Goal: Information Seeking & Learning: Learn about a topic

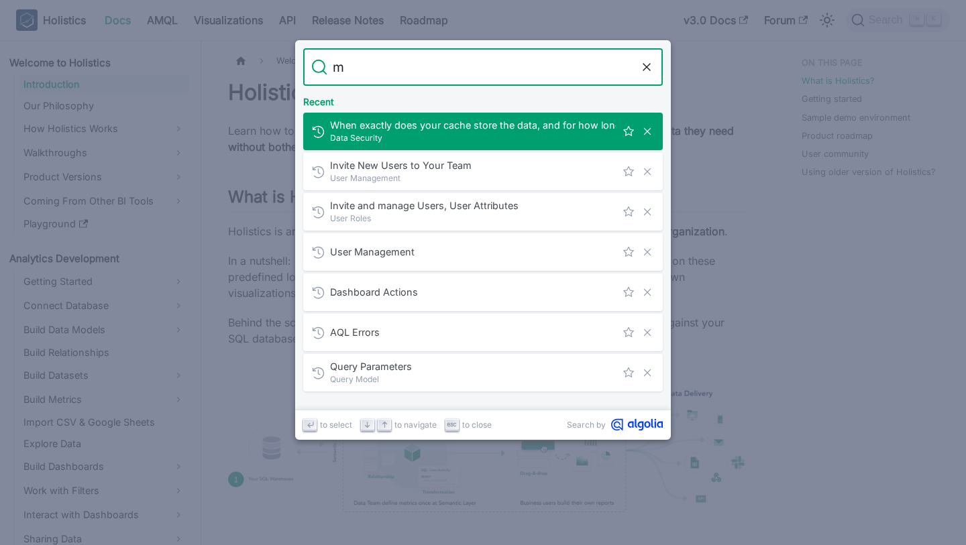
type input "mc"
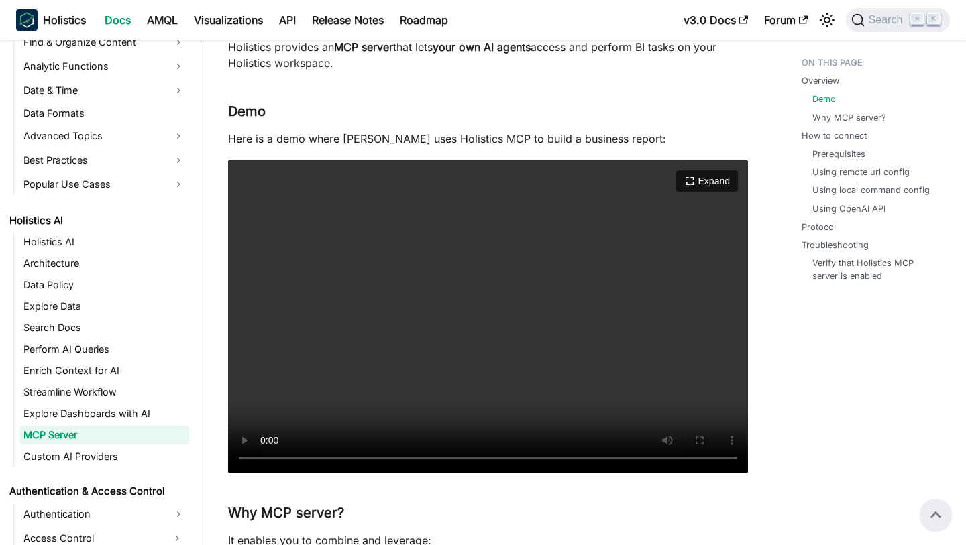
scroll to position [121, 0]
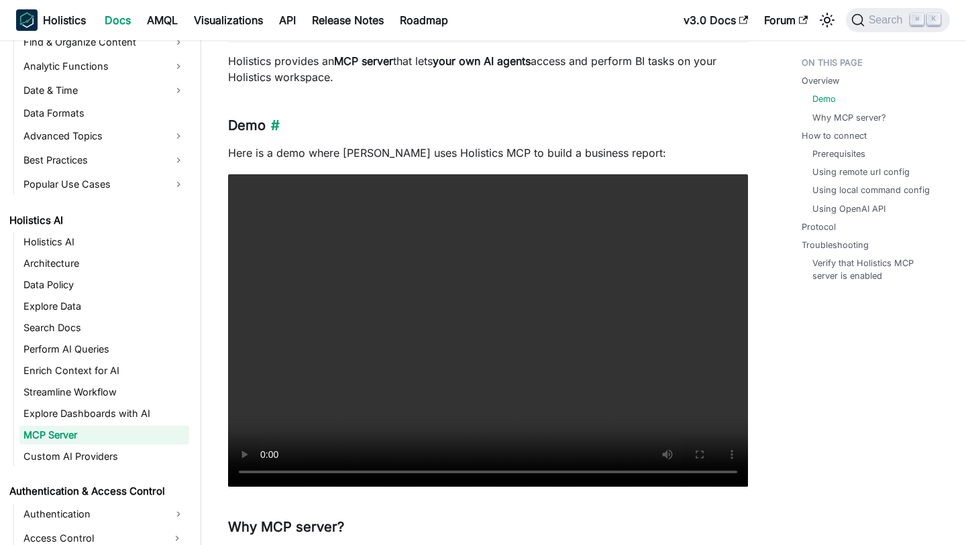
click at [468, 121] on h3 "Demo ​" at bounding box center [488, 125] width 520 height 17
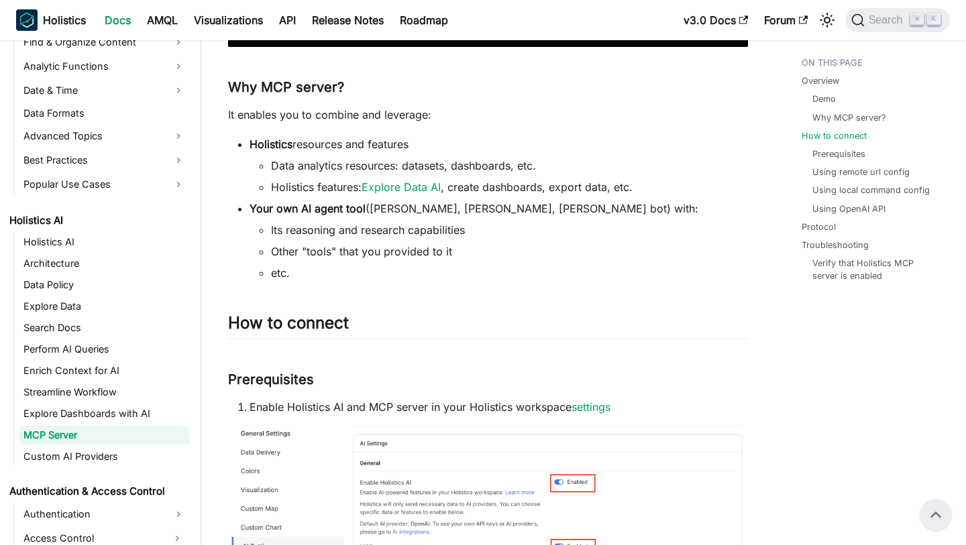
scroll to position [386, 0]
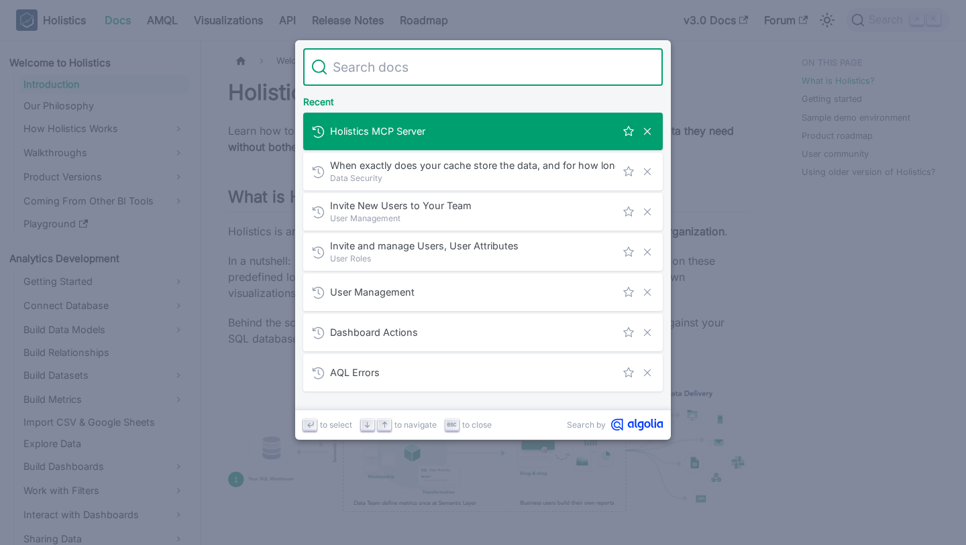
click at [486, 154] on div "When exactly does your cache store the data, and for how long?​ Data Security" at bounding box center [487, 172] width 352 height 38
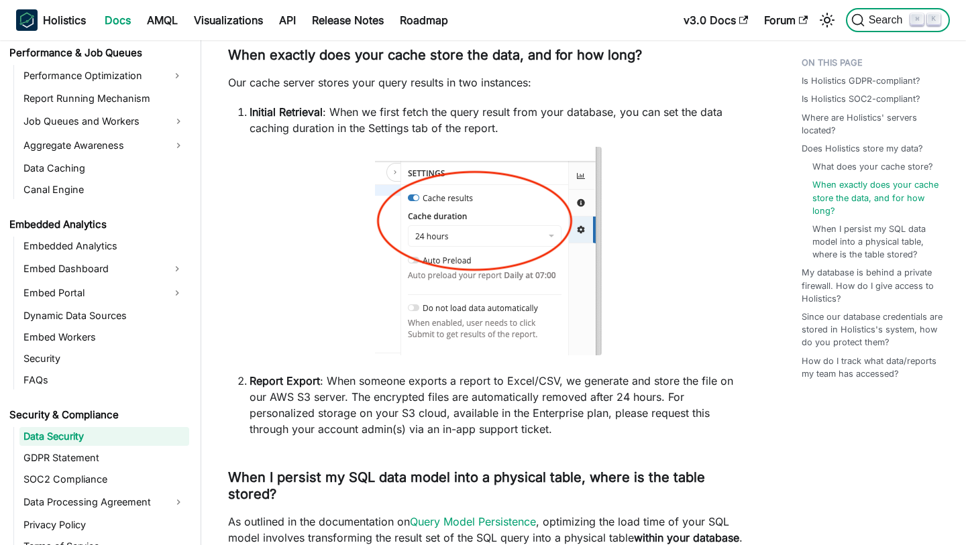
scroll to position [1270, 0]
click at [401, 107] on li "Initial Retrieval : When we first fetch the query result from your database, yo…" at bounding box center [499, 120] width 498 height 32
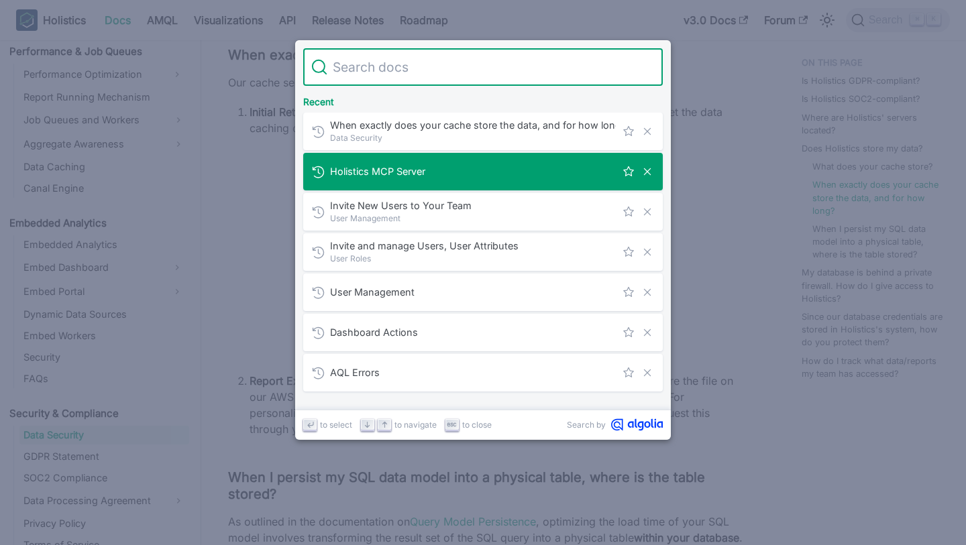
click at [406, 176] on span "Holistics MCP Server" at bounding box center [473, 171] width 286 height 13
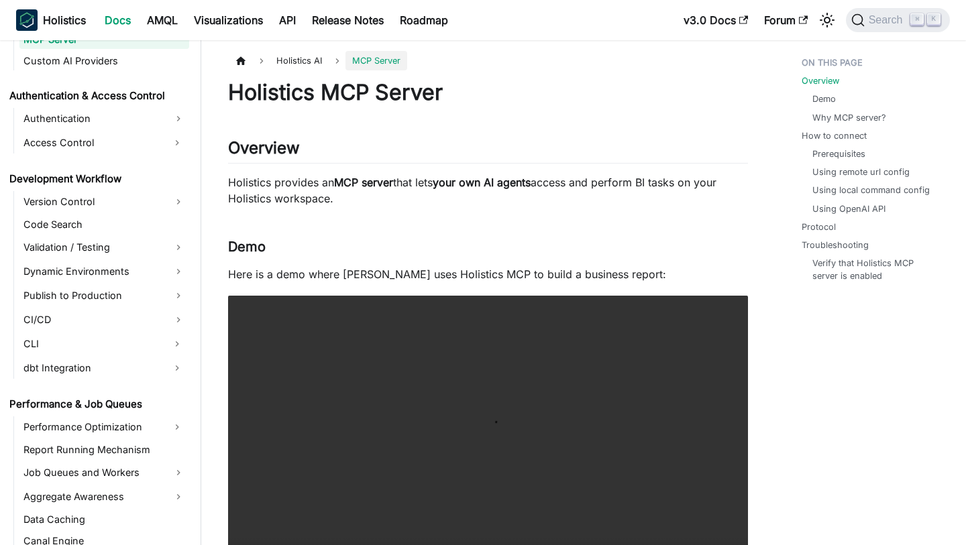
scroll to position [907, 0]
